Goal: Book appointment/travel/reservation

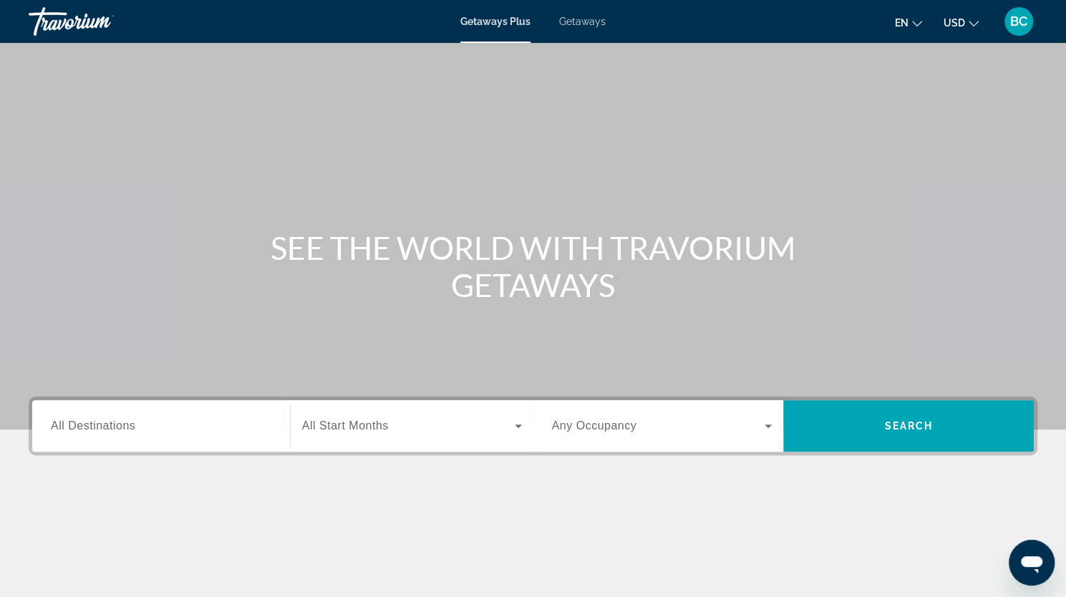
click at [431, 422] on span "Search widget" at bounding box center [408, 425] width 213 height 17
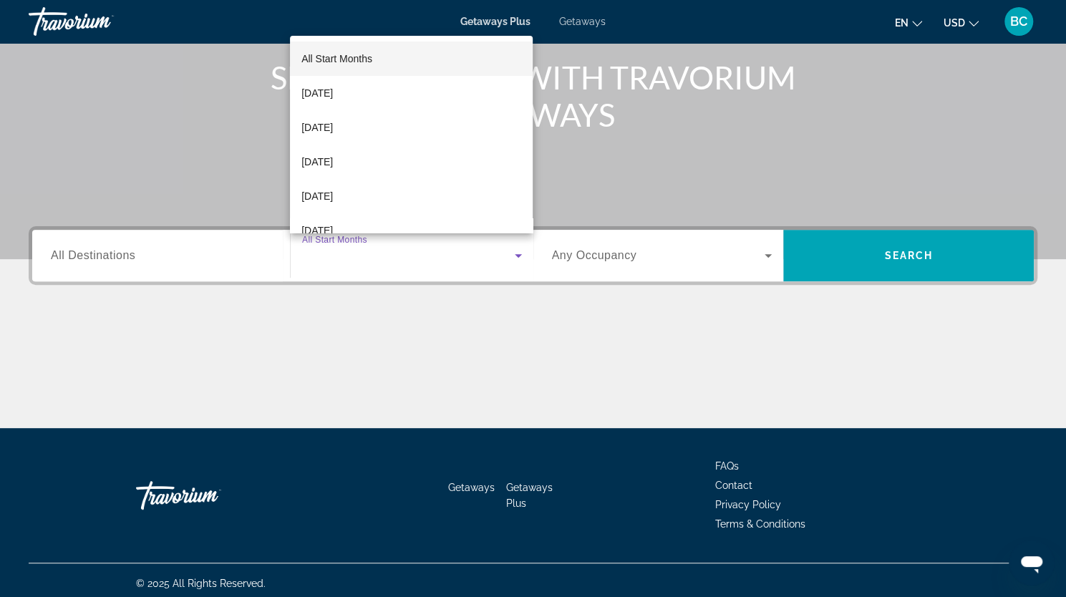
scroll to position [176, 0]
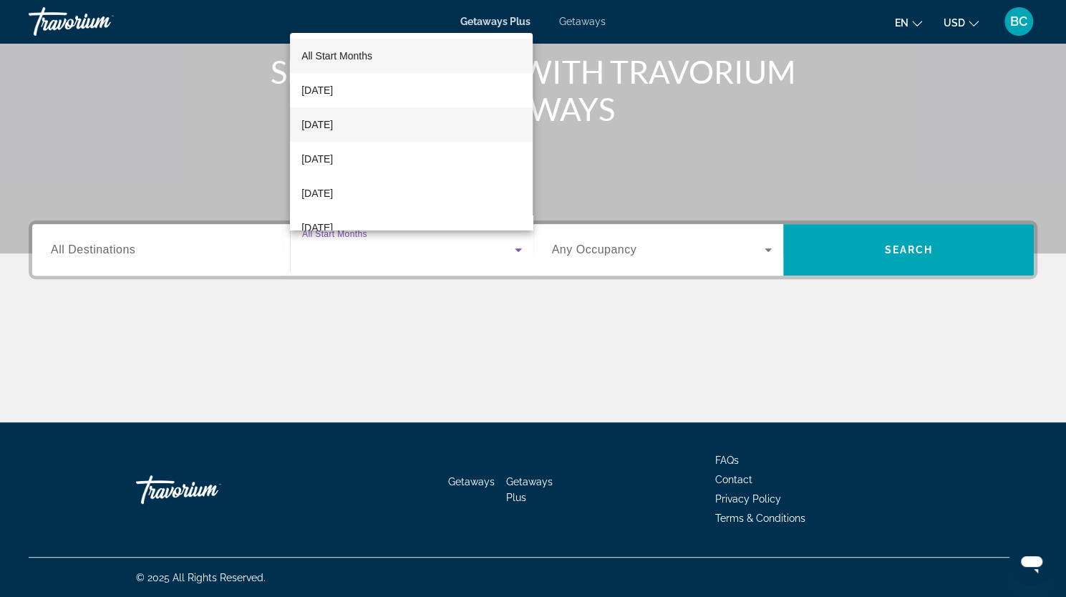
click at [365, 123] on mat-option "[DATE]" at bounding box center [411, 124] width 243 height 34
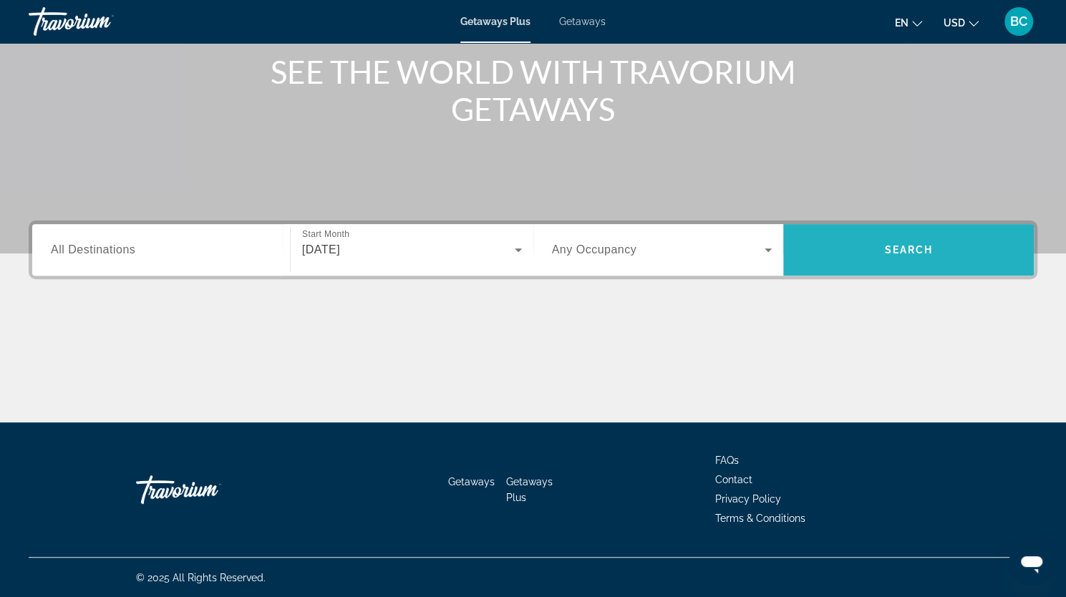
click at [908, 255] on span "Search" at bounding box center [908, 249] width 49 height 11
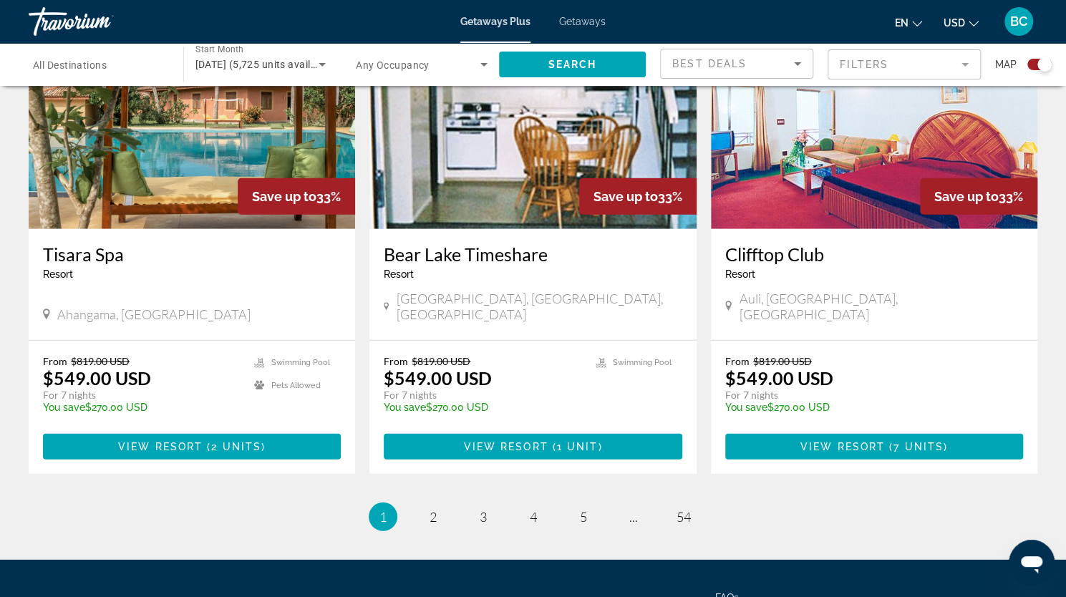
scroll to position [2142, 0]
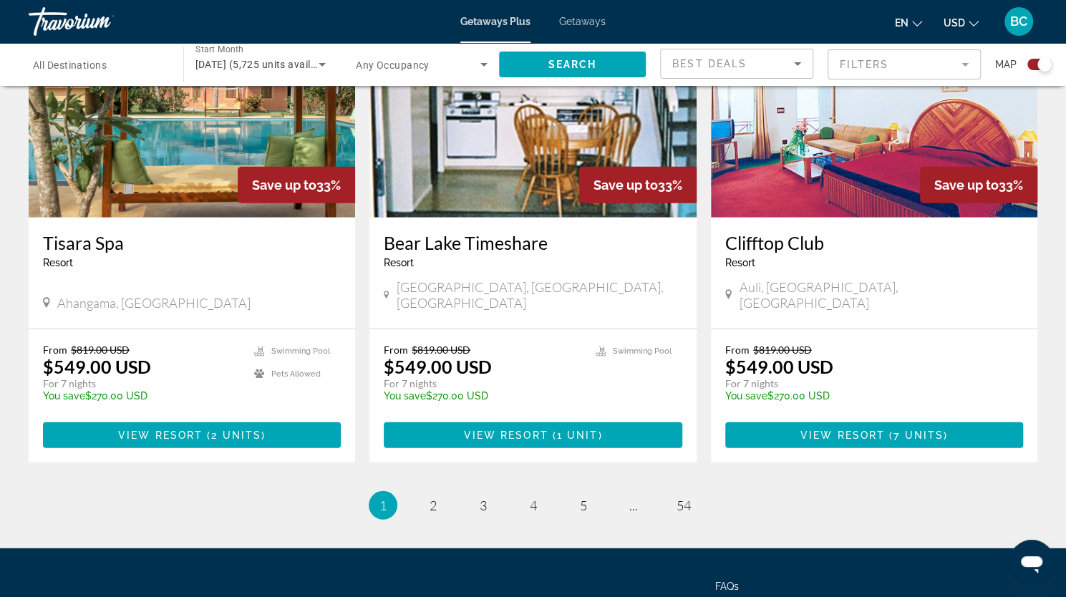
drag, startPoint x: 1072, startPoint y: 240, endPoint x: 22, endPoint y: 11, distance: 1074.3
click at [436, 498] on span "2" at bounding box center [433, 506] width 7 height 16
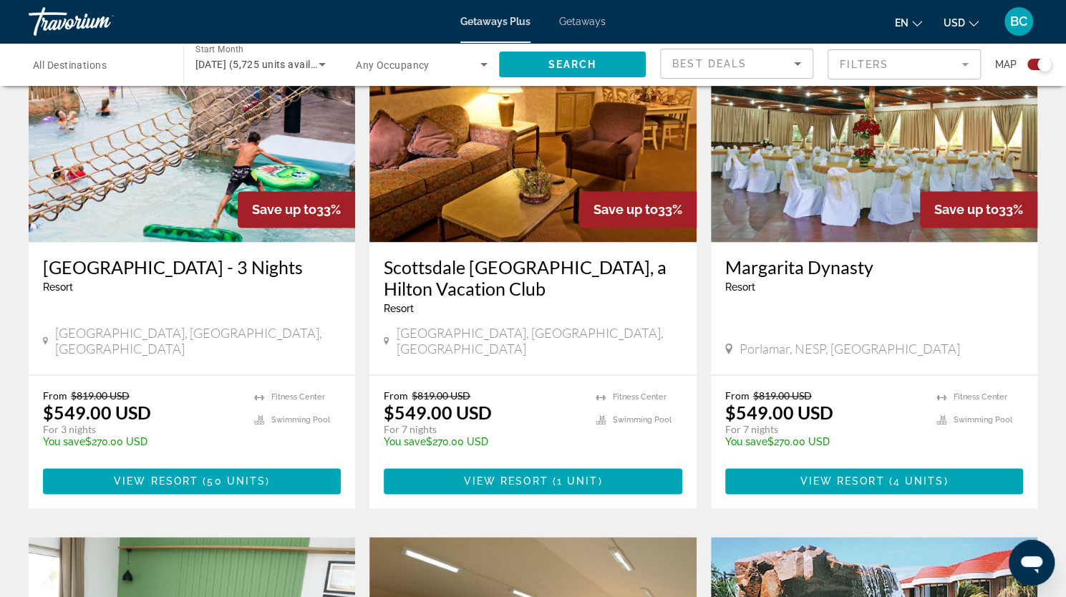
scroll to position [1065, 0]
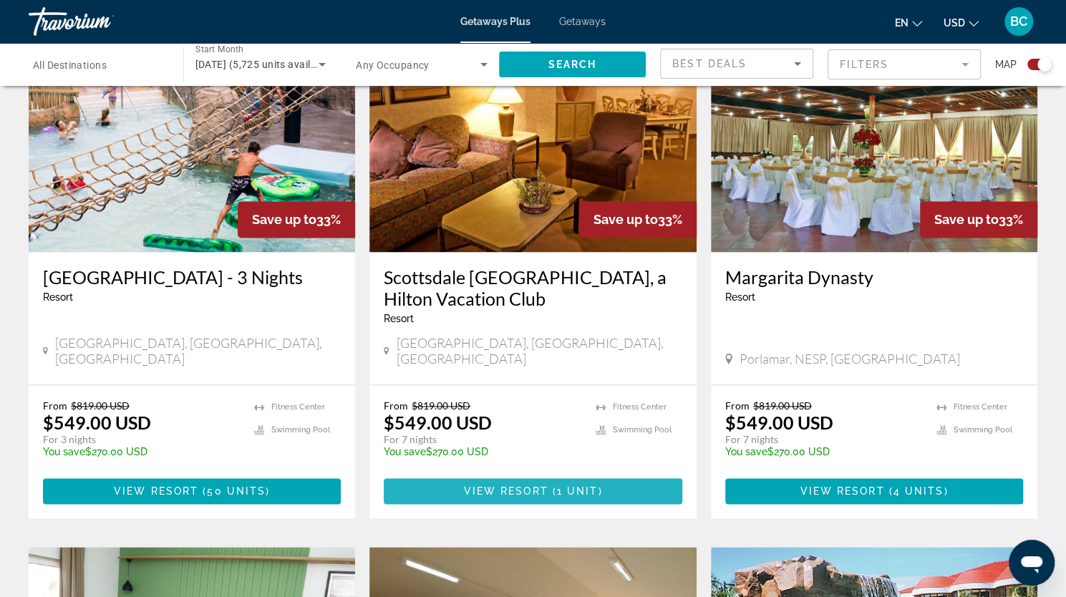
click at [518, 485] on span "View Resort" at bounding box center [505, 490] width 84 height 11
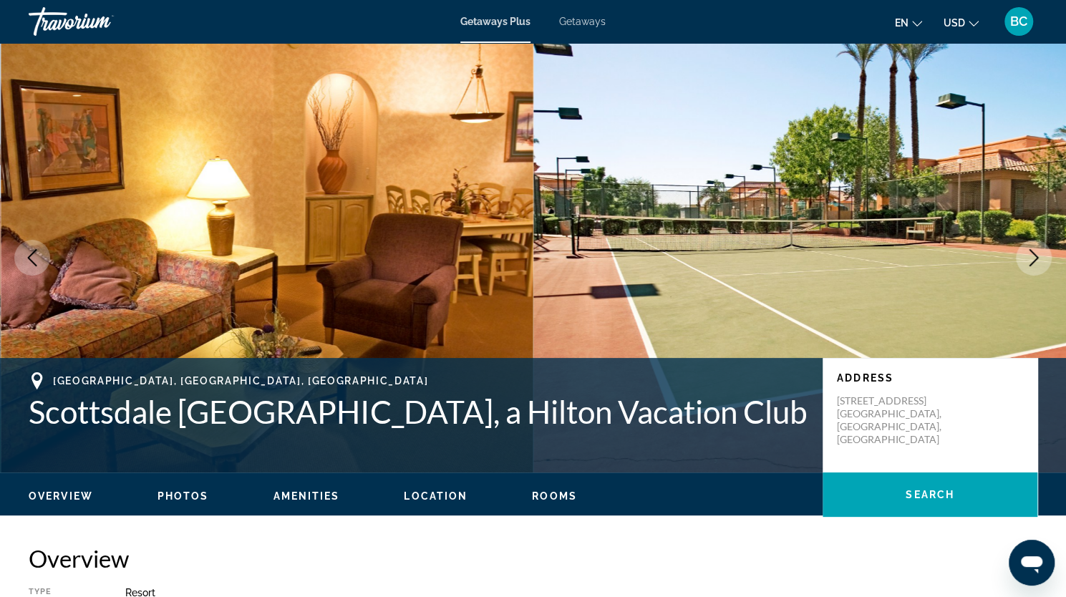
click at [1034, 264] on icon "Next image" at bounding box center [1033, 257] width 17 height 17
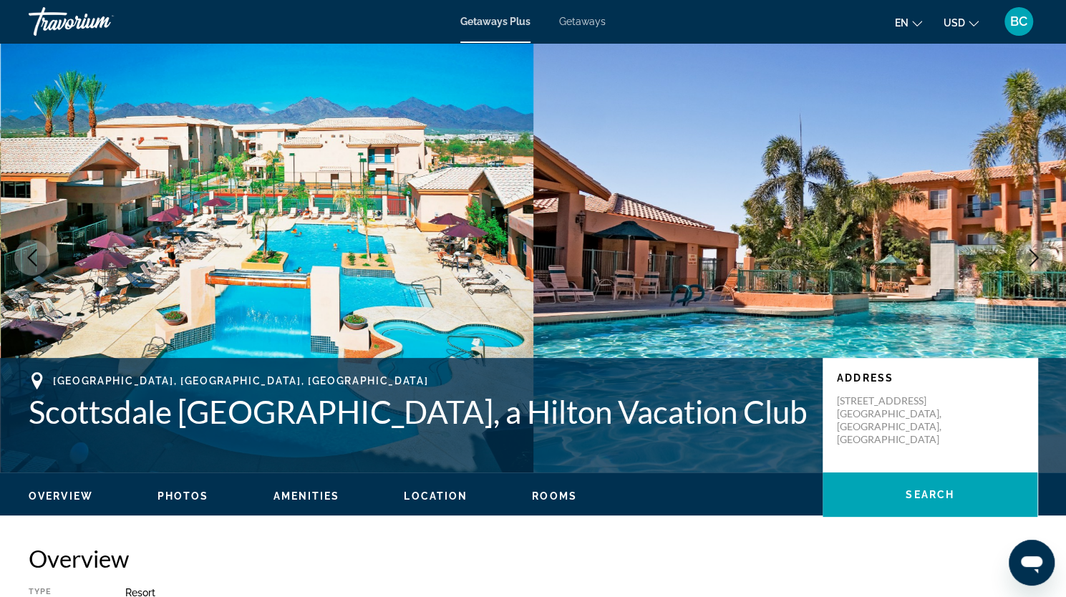
click at [1034, 264] on icon "Next image" at bounding box center [1033, 257] width 17 height 17
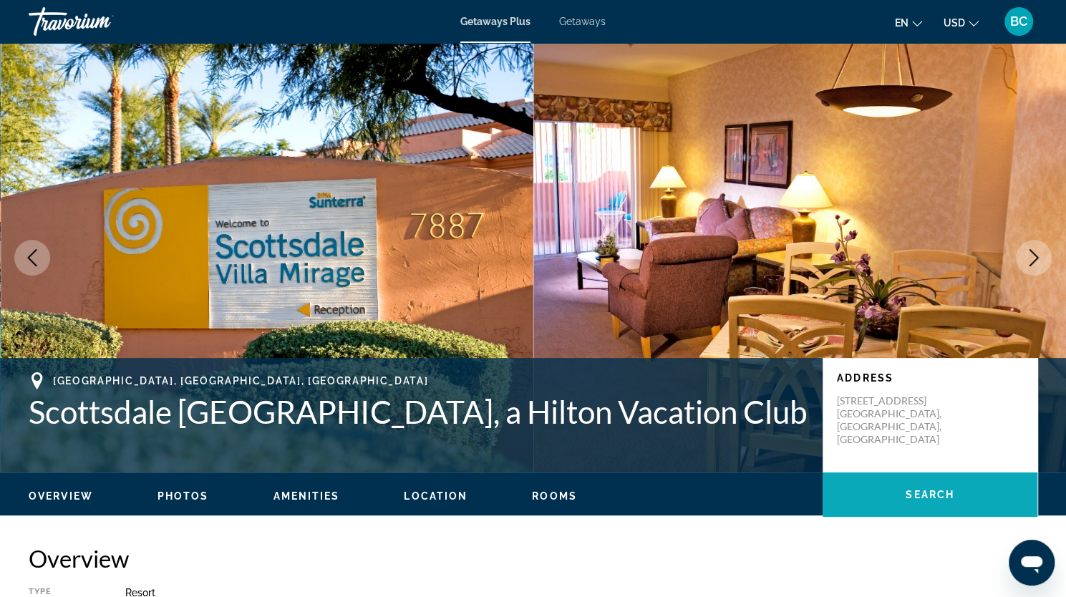
click at [960, 498] on span "Main content" at bounding box center [930, 495] width 215 height 34
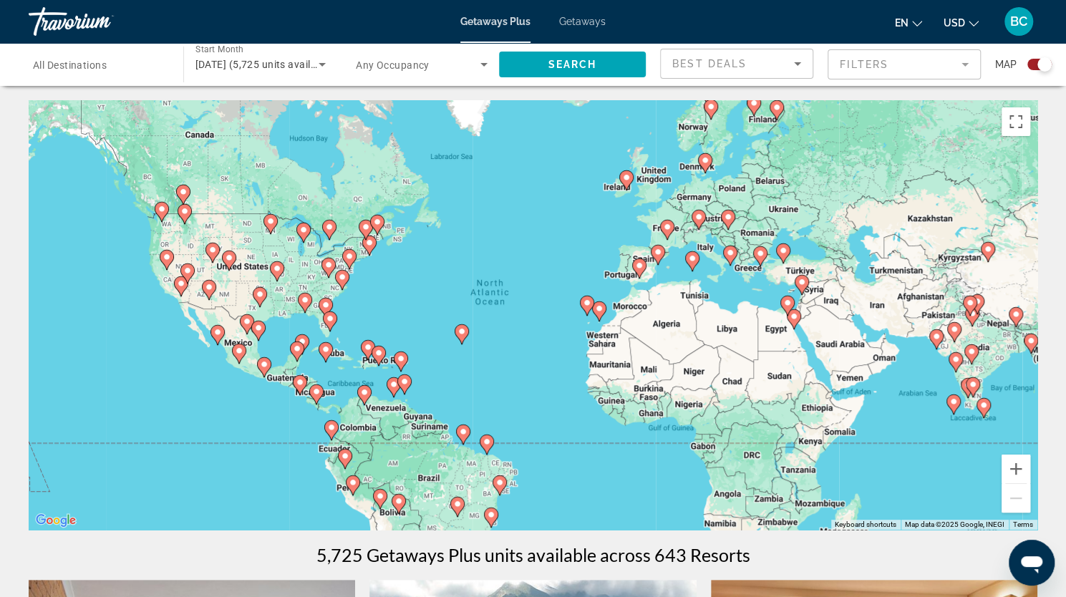
click at [331, 64] on icon "Search widget" at bounding box center [322, 64] width 17 height 17
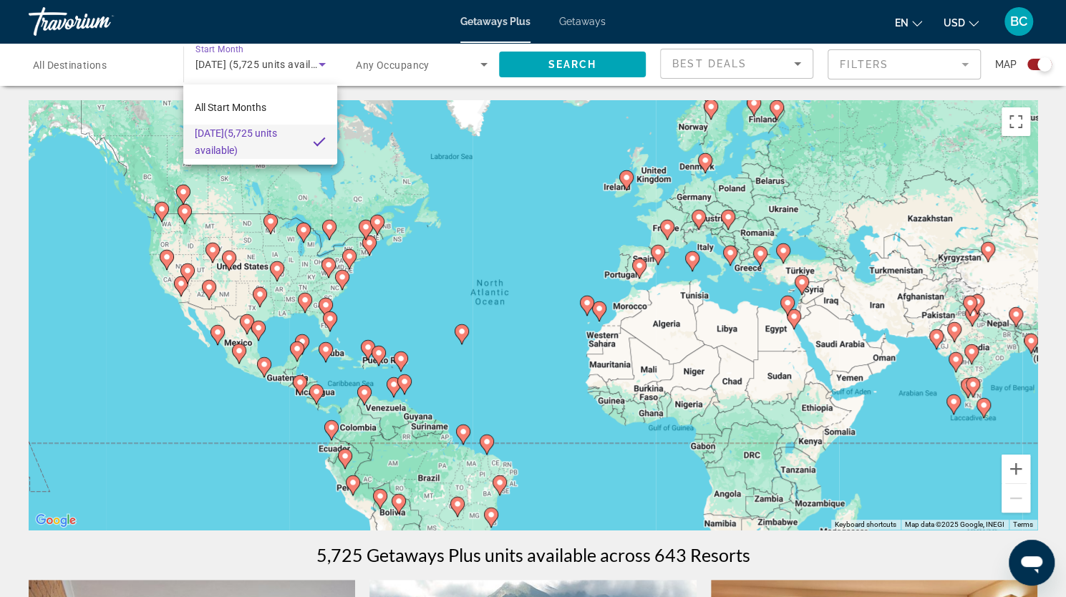
click at [288, 65] on div at bounding box center [533, 298] width 1066 height 597
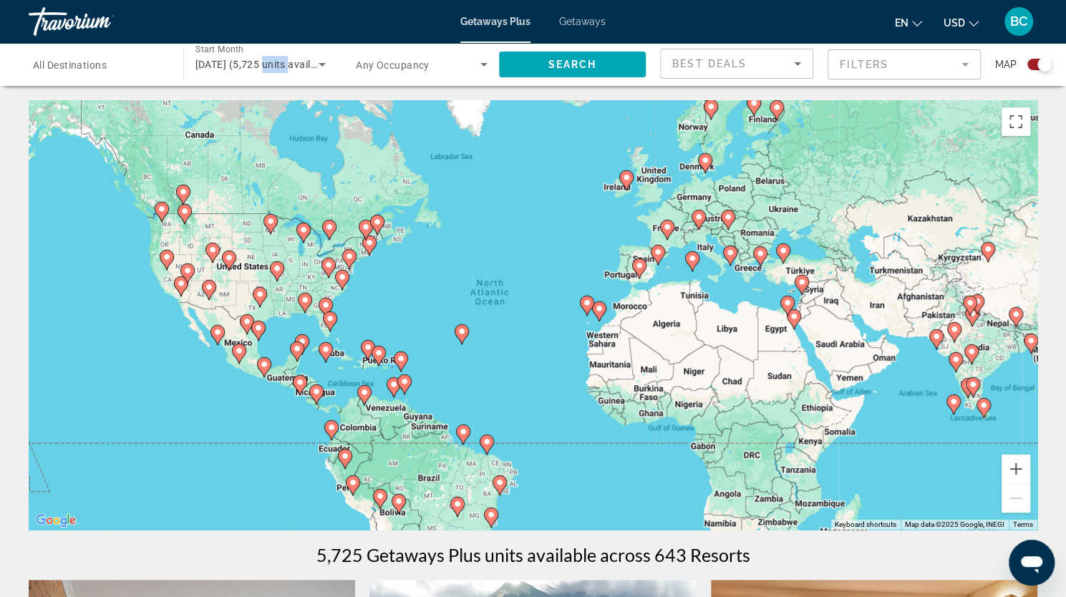
click at [288, 65] on span "[DATE] (5,725 units available)" at bounding box center [264, 64] width 139 height 11
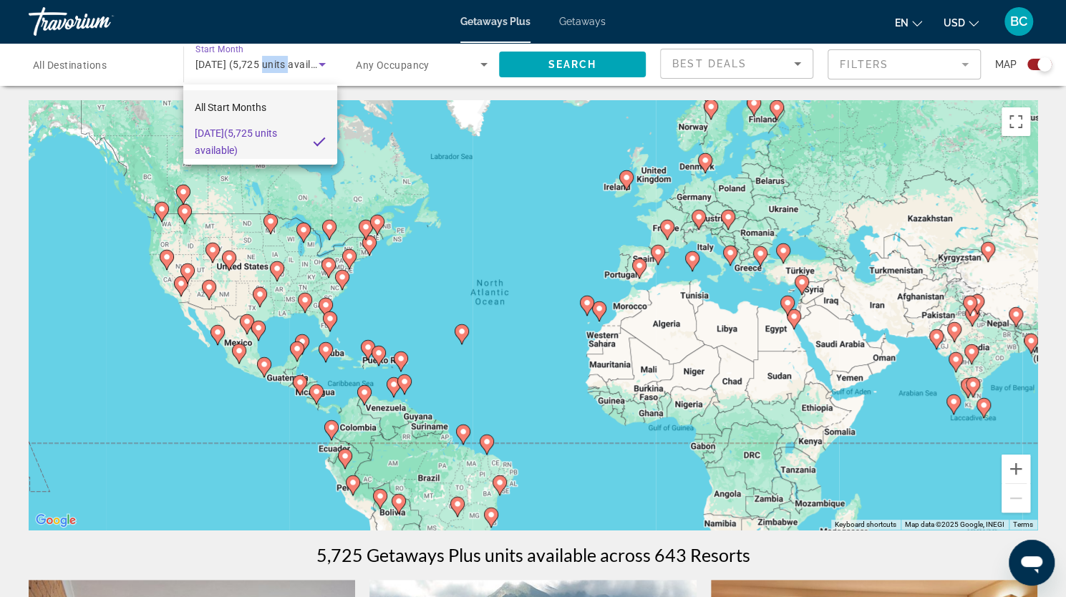
click at [242, 110] on span "All Start Months" at bounding box center [231, 107] width 72 height 11
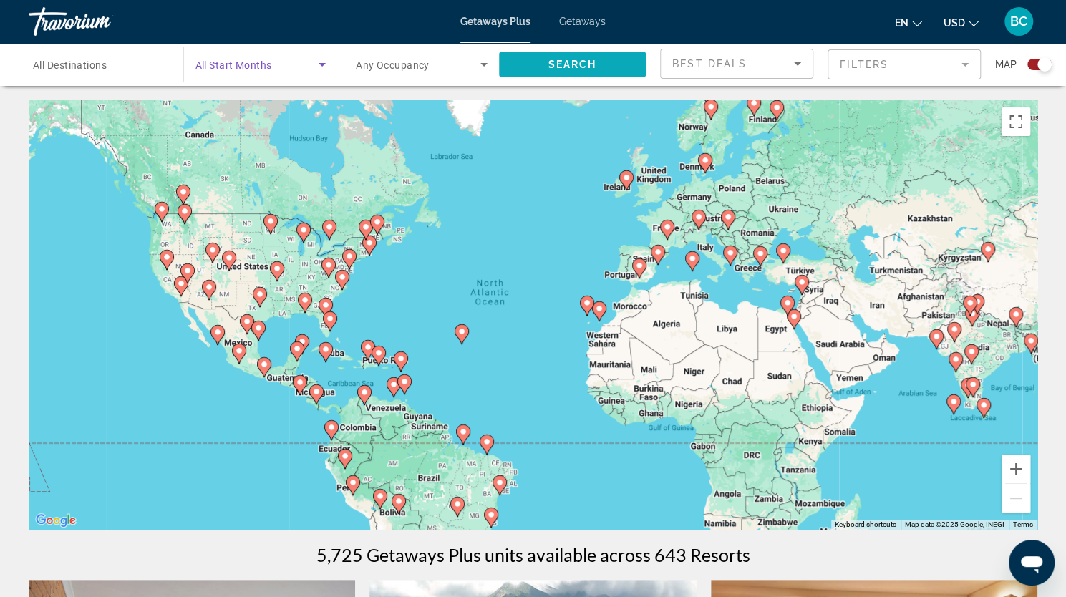
click at [561, 71] on span "Search widget" at bounding box center [573, 64] width 148 height 34
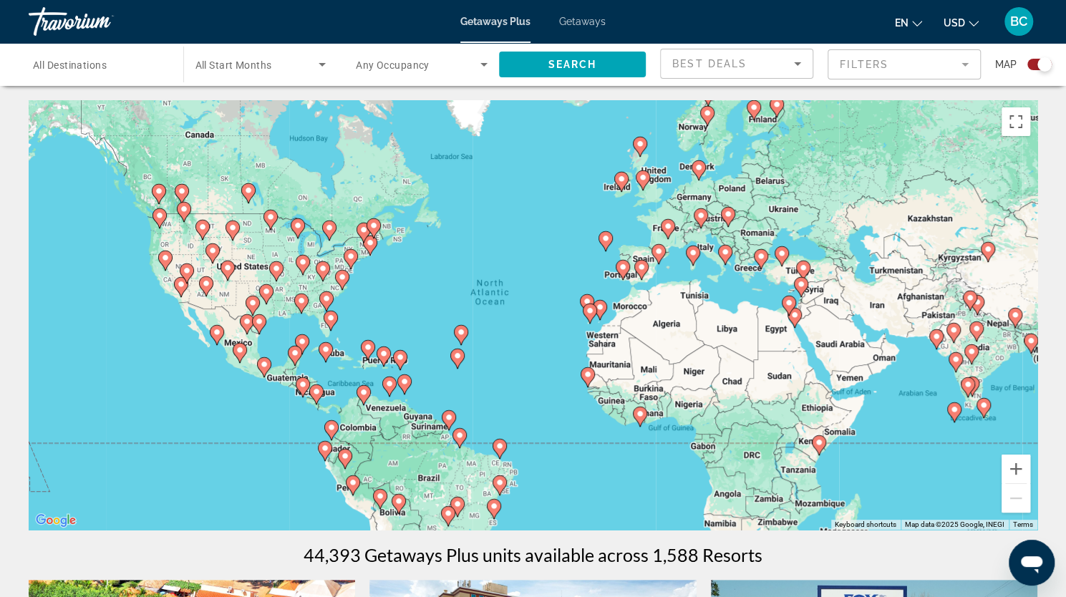
click at [105, 64] on span "All Destinations" at bounding box center [70, 64] width 74 height 11
click at [105, 64] on input "Destination All Destinations" at bounding box center [99, 65] width 132 height 17
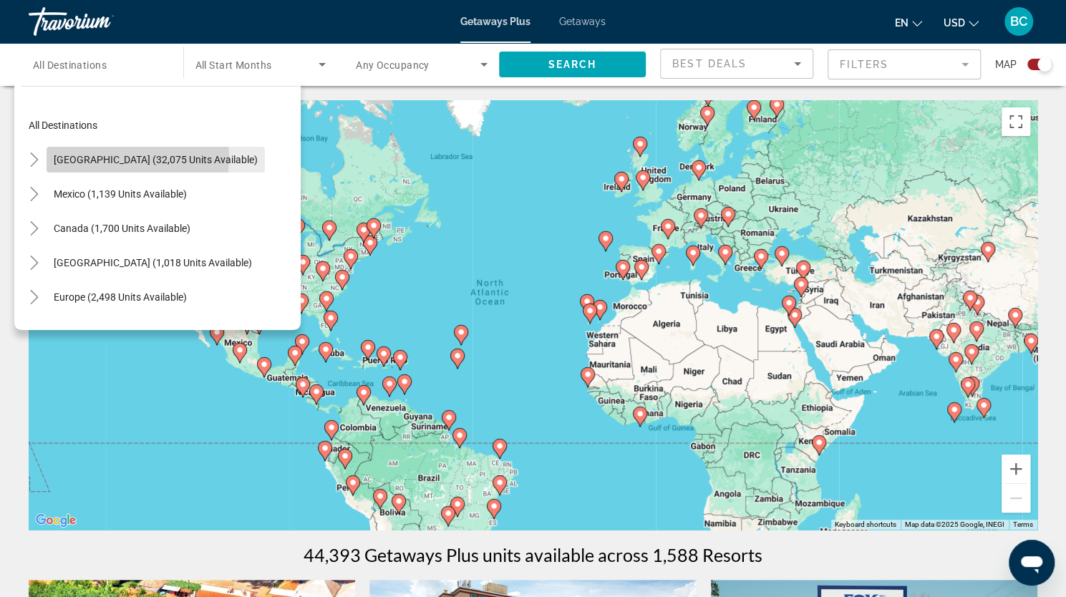
click at [103, 158] on span "[GEOGRAPHIC_DATA] (32,075 units available)" at bounding box center [156, 159] width 204 height 11
type input "**********"
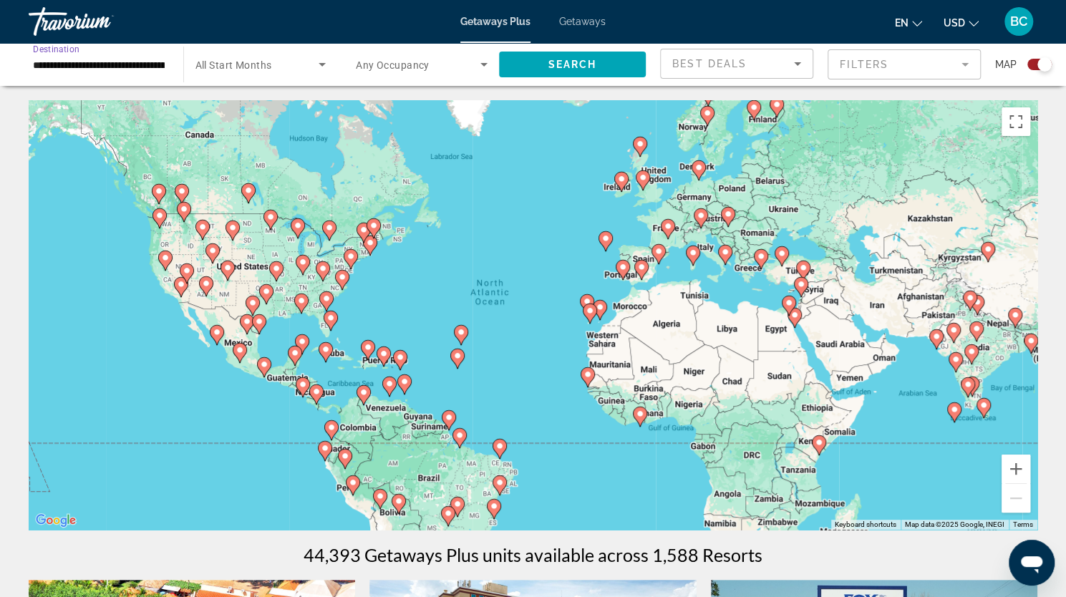
click at [968, 69] on mat-form-field "Filters" at bounding box center [904, 64] width 153 height 30
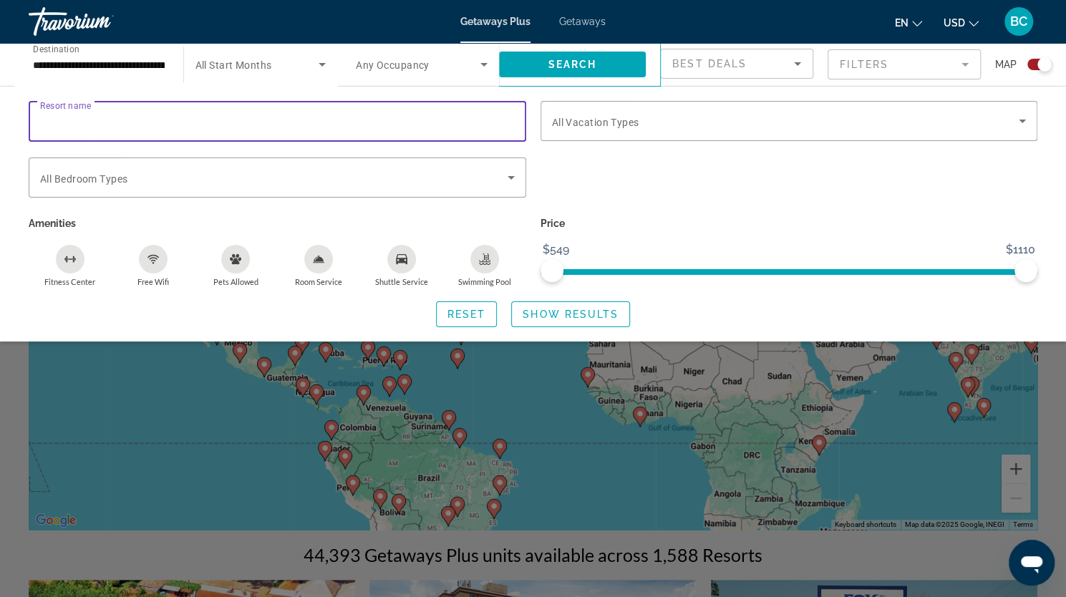
click at [243, 120] on input "Resort name" at bounding box center [277, 121] width 475 height 17
type input "**********"
